Goal: Participate in discussion: Engage in conversation with other users on a specific topic

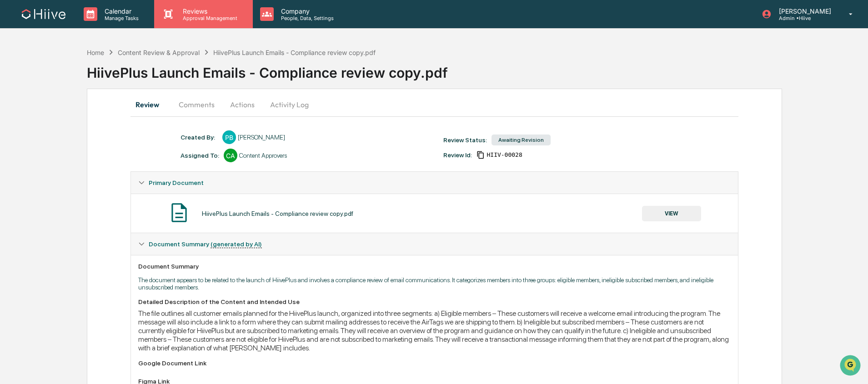
click at [205, 22] on div "Reviews Approval Management" at bounding box center [203, 14] width 98 height 28
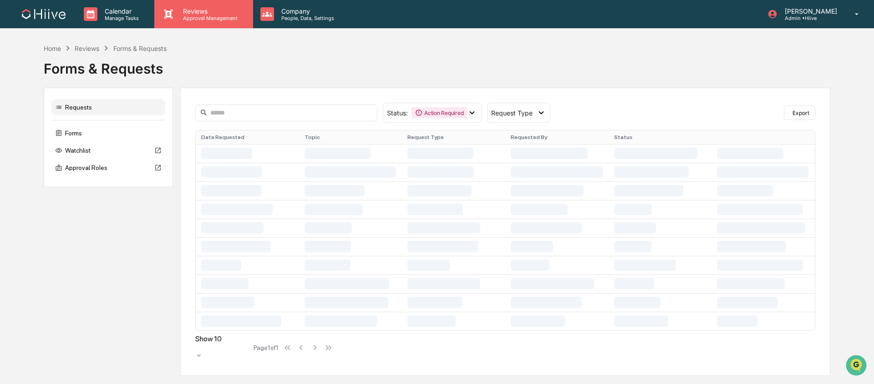
click at [189, 17] on p "Approval Management" at bounding box center [209, 18] width 66 height 6
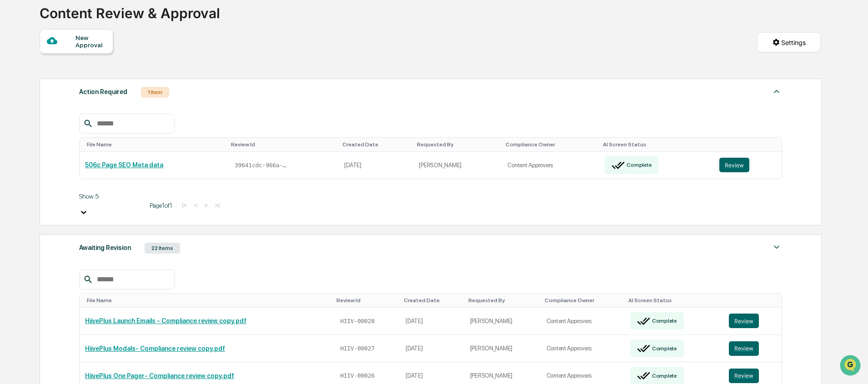
scroll to position [60, 0]
click at [296, 242] on div "Awaiting Revision 22 Items File Name Review Id Created Date Requested By Compli…" at bounding box center [431, 362] width 783 height 256
click at [303, 234] on div "Awaiting Revision 22 Items File Name Review Id Created Date Requested By Compli…" at bounding box center [431, 362] width 783 height 256
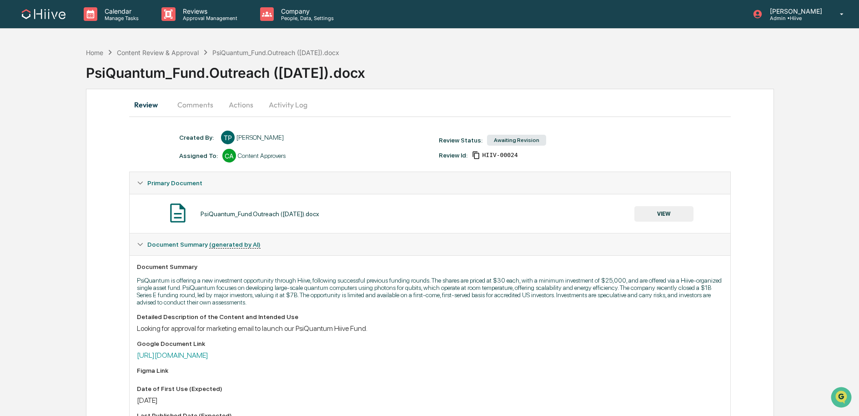
click at [478, 155] on icon at bounding box center [476, 155] width 8 height 8
click at [203, 110] on button "Comments" at bounding box center [195, 105] width 50 height 22
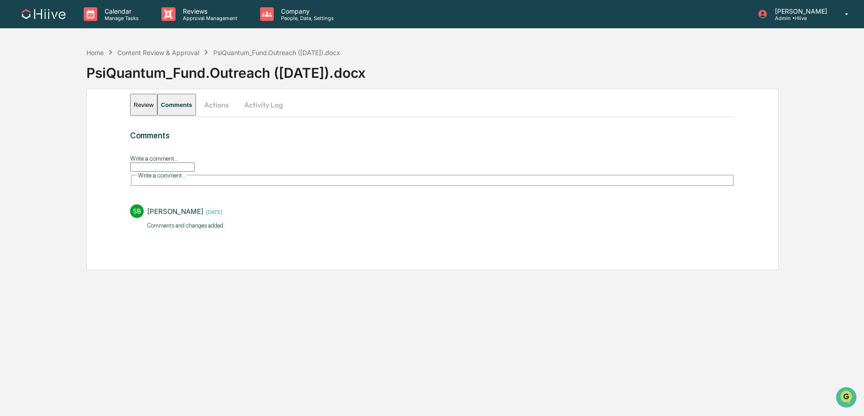
click at [195, 172] on input "Write a comment..." at bounding box center [162, 166] width 65 height 9
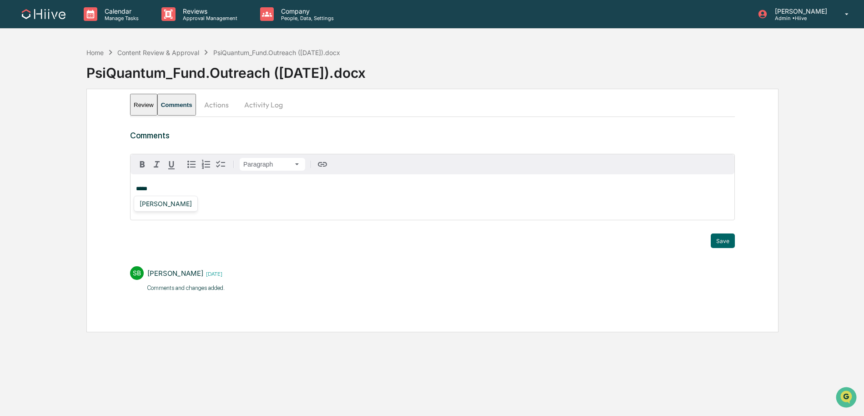
click at [168, 210] on div "[PERSON_NAME]" at bounding box center [166, 204] width 64 height 16
click at [172, 208] on div "[PERSON_NAME]" at bounding box center [166, 203] width 60 height 11
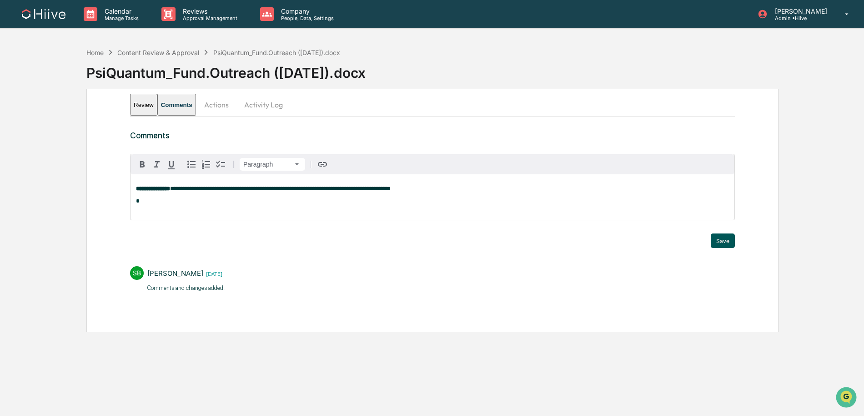
click at [727, 238] on button "Save" at bounding box center [723, 240] width 24 height 15
